Goal: Task Accomplishment & Management: Use online tool/utility

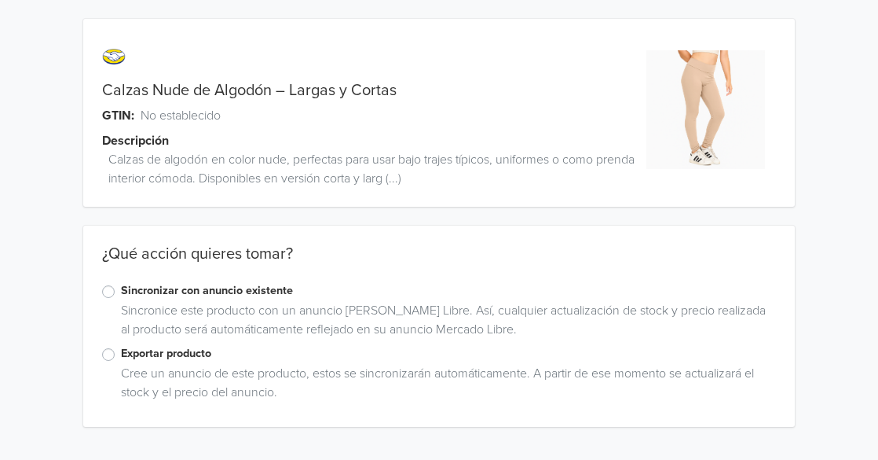
click at [121, 354] on label "Exportar producto" at bounding box center [449, 353] width 656 height 17
click at [0, 0] on input "Exportar producto" at bounding box center [0, 0] width 0 height 0
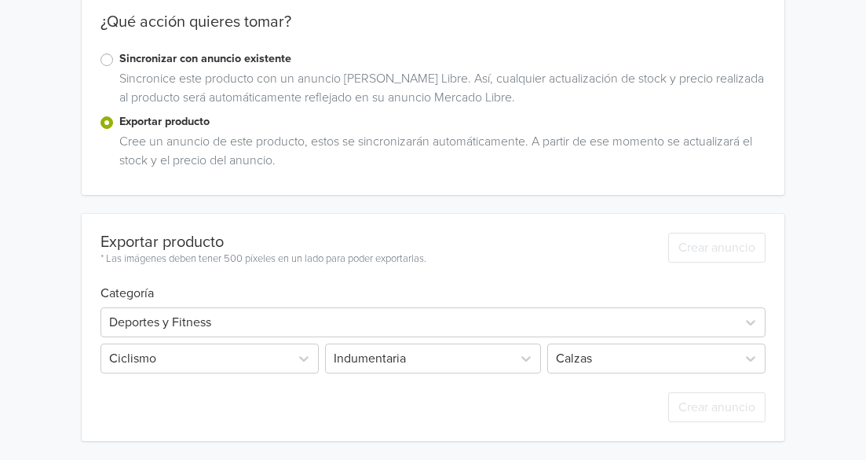
scroll to position [257, 0]
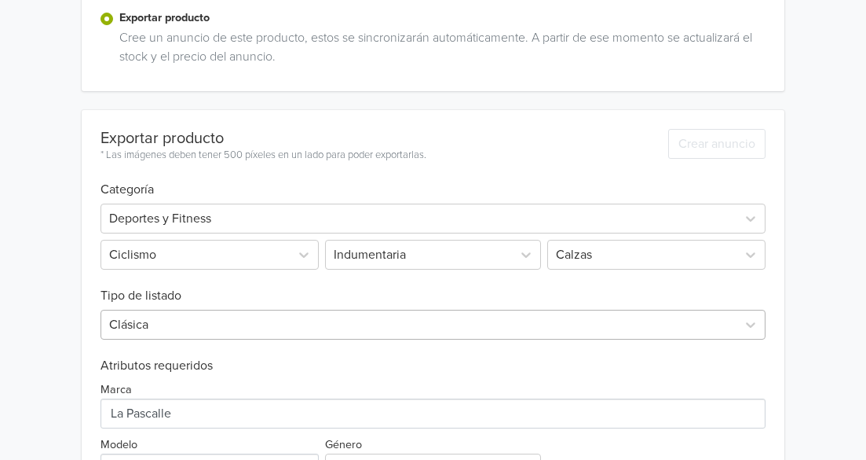
click at [192, 332] on div "Clásica" at bounding box center [433, 325] width 665 height 30
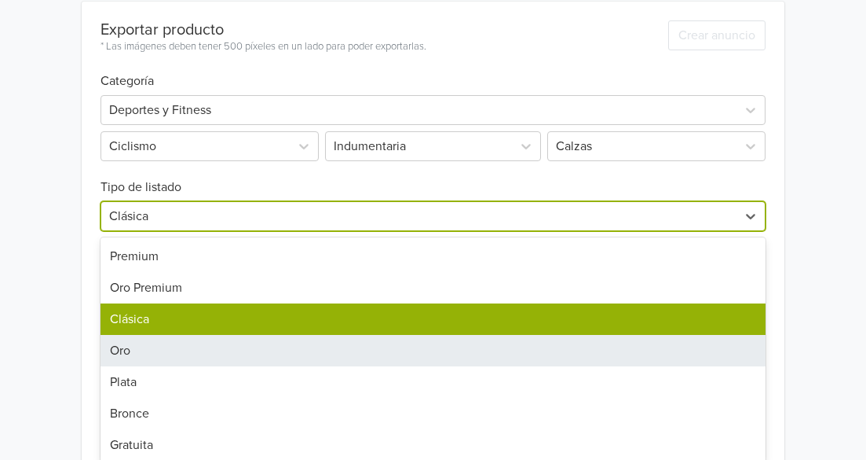
scroll to position [454, 0]
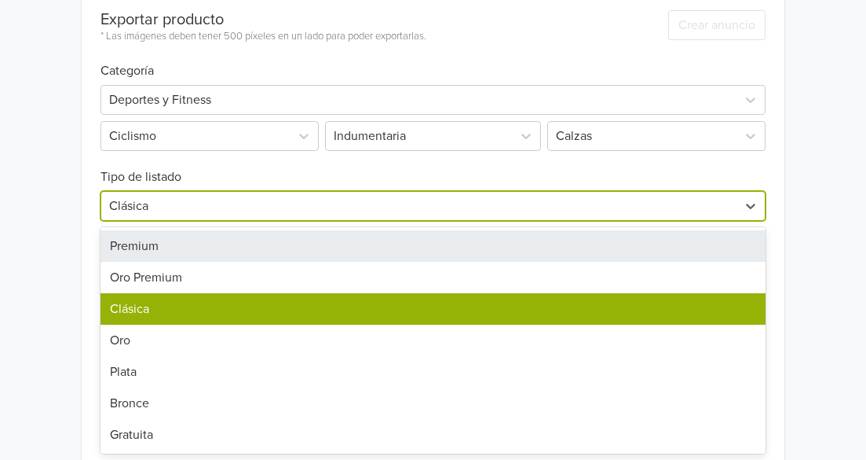
click at [156, 253] on div "Premium" at bounding box center [433, 245] width 665 height 31
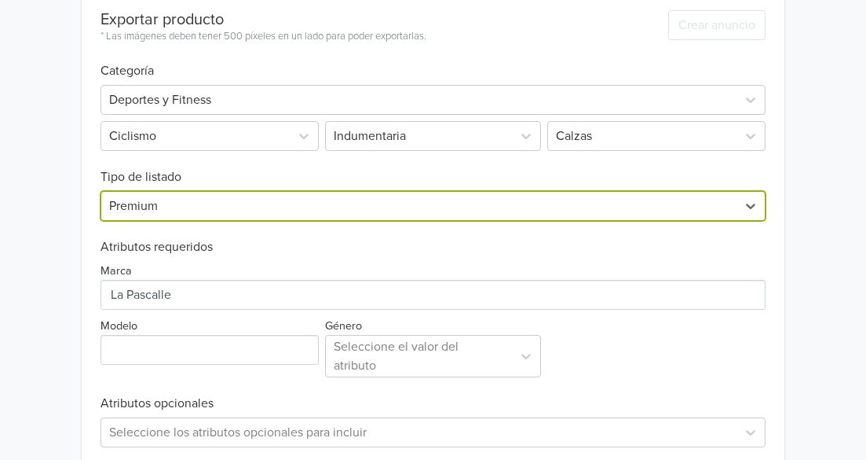
click at [60, 252] on div "Calzas Nude de Algodón – Largas y Cortas GTIN: No establecido Descripción Calza…" at bounding box center [433, 160] width 843 height 1228
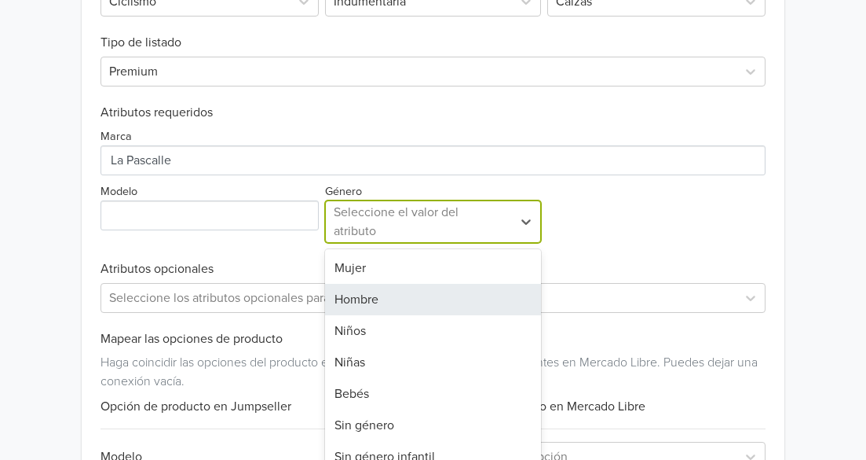
click at [398, 243] on div "7 results available. Use Up and Down to choose options, press Enter to select t…" at bounding box center [432, 221] width 215 height 42
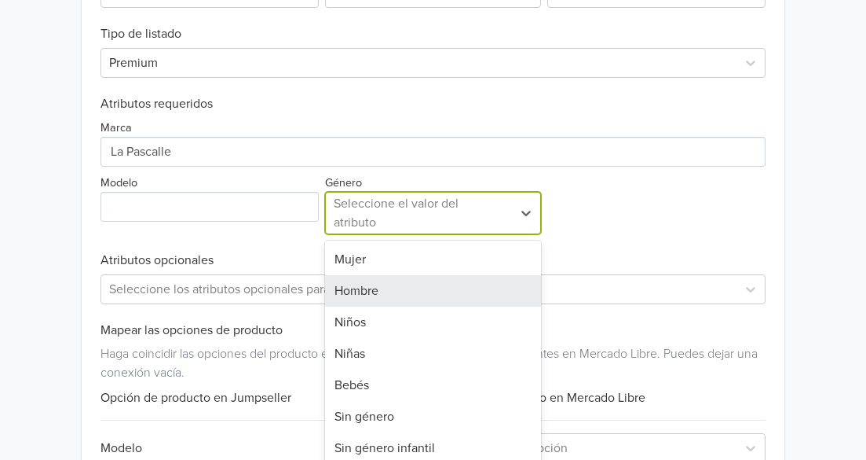
scroll to position [610, 0]
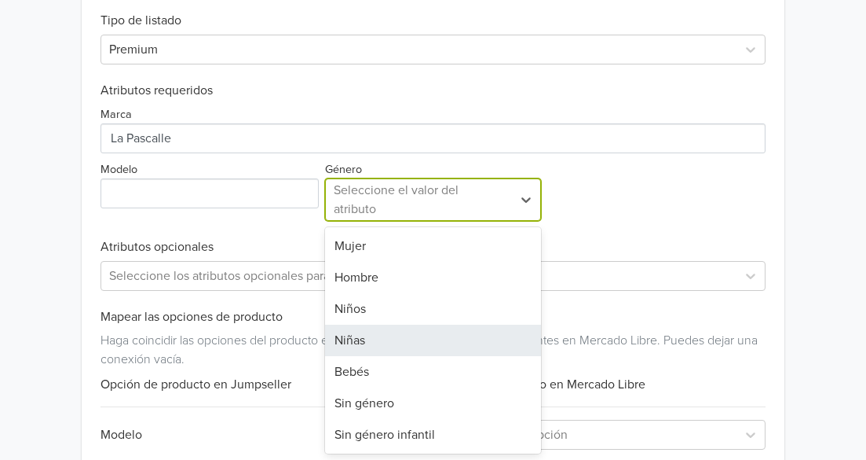
click at [393, 339] on div "Niñas" at bounding box center [432, 339] width 215 height 31
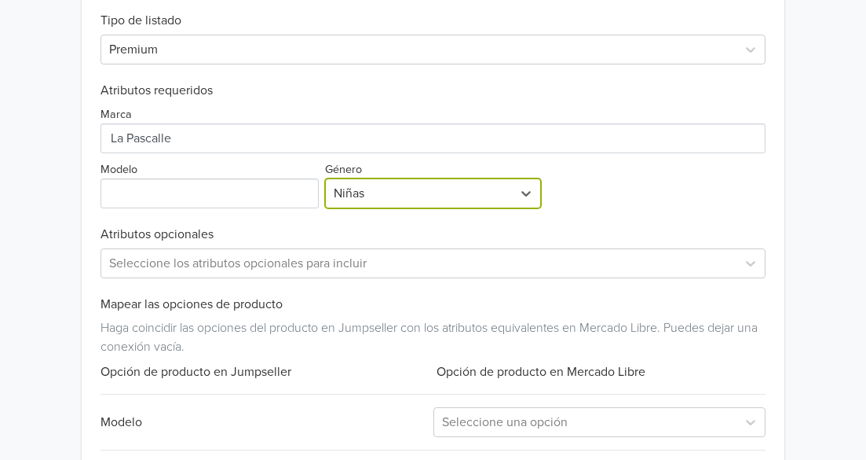
click at [395, 201] on div at bounding box center [419, 193] width 170 height 22
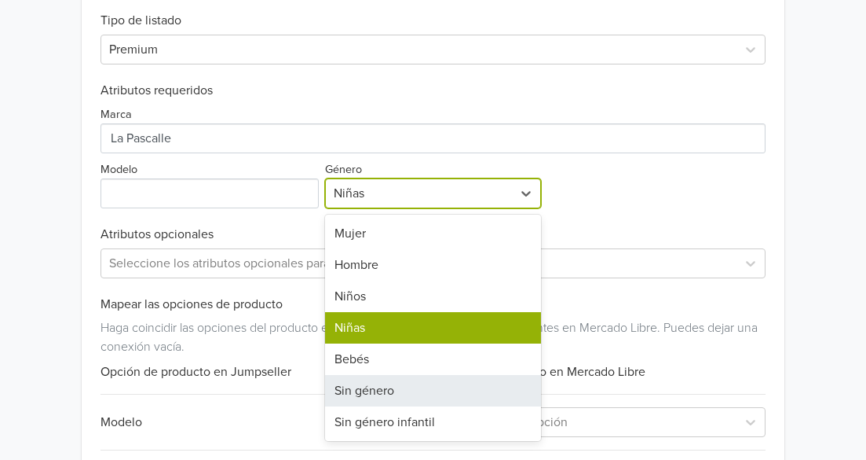
click at [394, 378] on div "Sin género" at bounding box center [432, 390] width 215 height 31
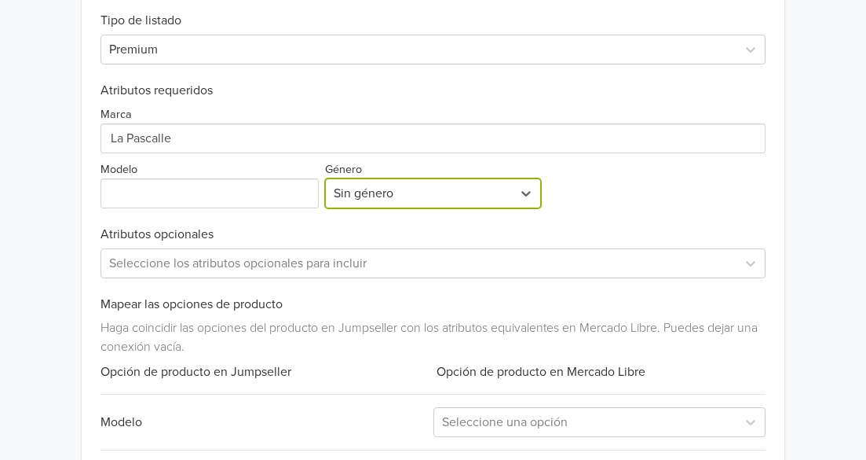
click at [341, 219] on div "Exportar producto * Las imágenes deben tener 500 píxeles en un lado para poder …" at bounding box center [433, 210] width 665 height 751
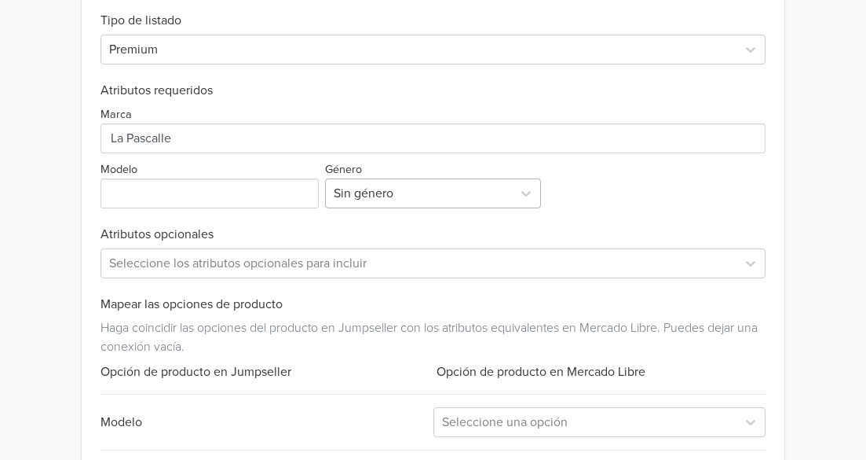
click at [407, 194] on div at bounding box center [419, 193] width 170 height 22
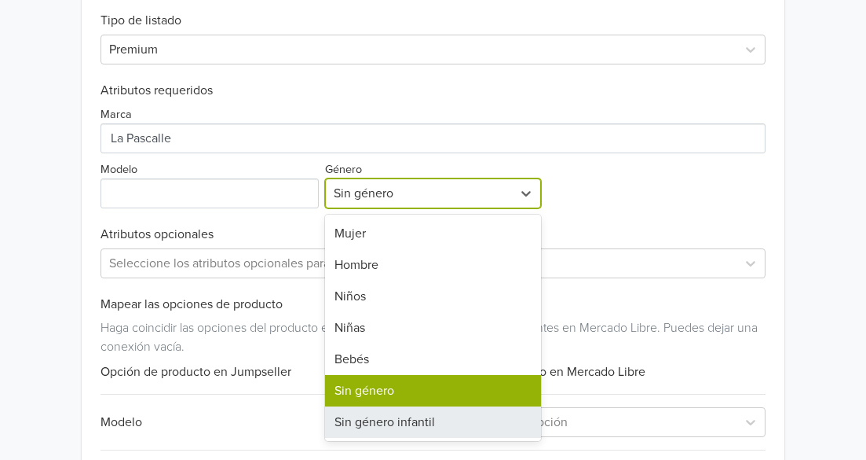
click at [416, 416] on div "Sin género infantil" at bounding box center [432, 421] width 215 height 31
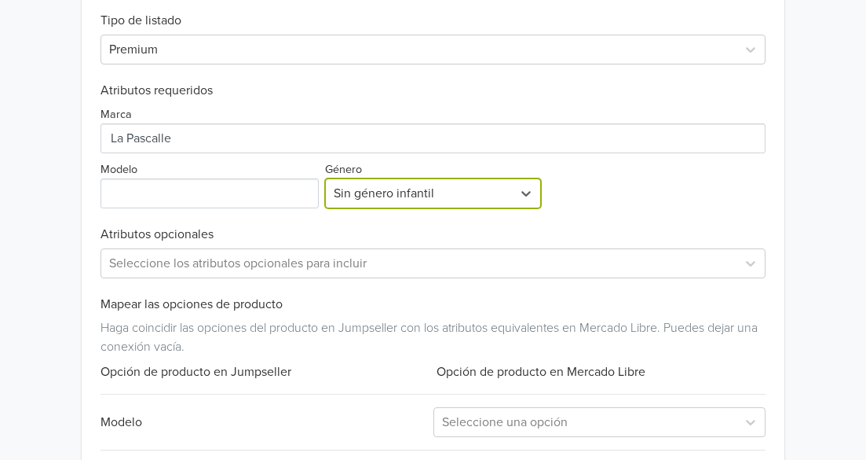
click at [380, 229] on h6 "Atributos opcionales" at bounding box center [433, 234] width 665 height 15
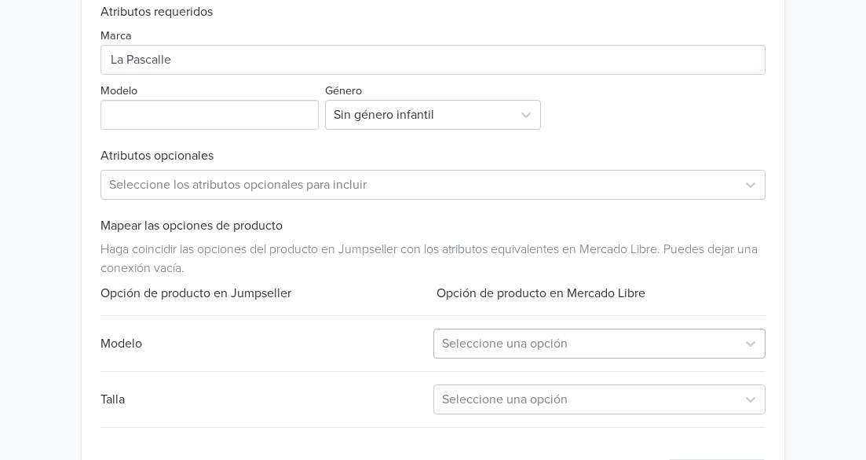
click at [535, 343] on div at bounding box center [585, 343] width 287 height 22
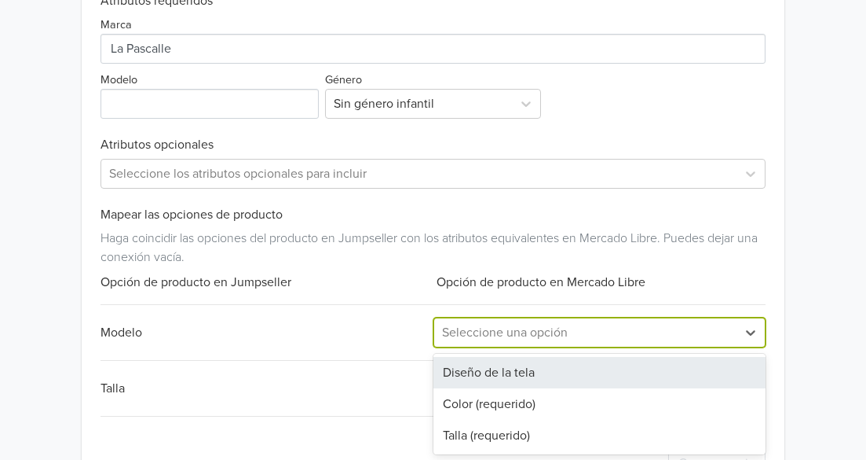
scroll to position [701, 0]
click at [352, 315] on div "Exportar producto * Las imágenes deben tener 500 píxeles en un lado para poder …" at bounding box center [433, 120] width 665 height 751
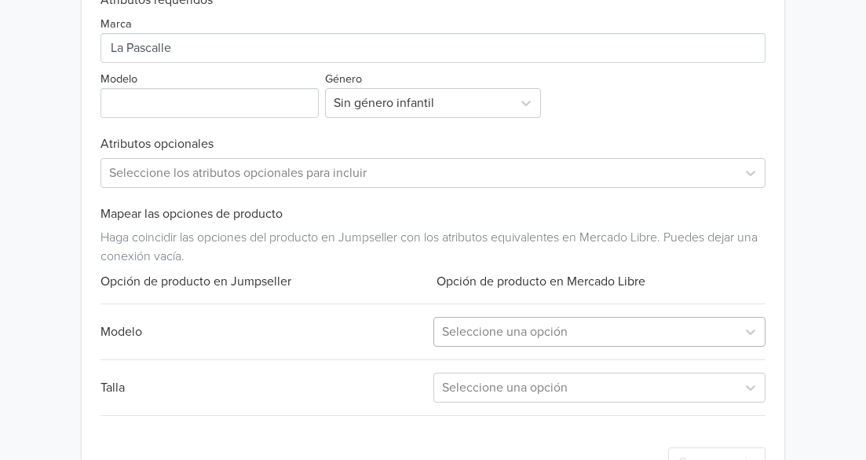
click at [518, 335] on div at bounding box center [585, 332] width 287 height 22
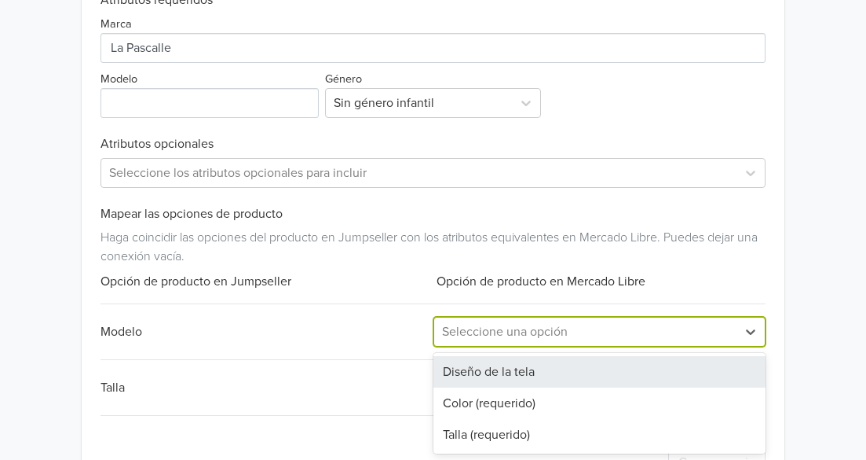
click at [371, 274] on div "Opción de producto en Jumpseller" at bounding box center [267, 281] width 332 height 19
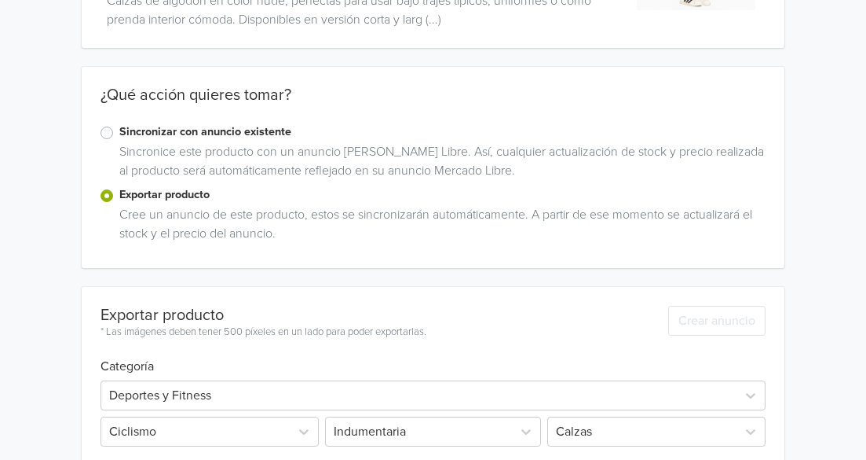
scroll to position [0, 0]
